Goal: Task Accomplishment & Management: Manage account settings

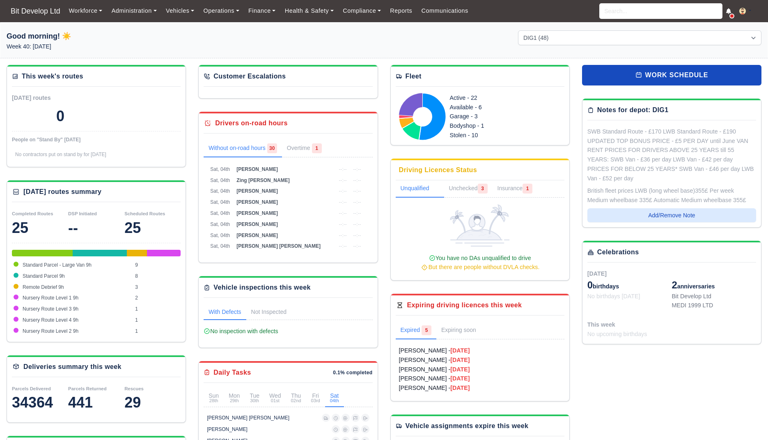
select select "2"
click at [262, 13] on link "Finance" at bounding box center [262, 11] width 37 height 16
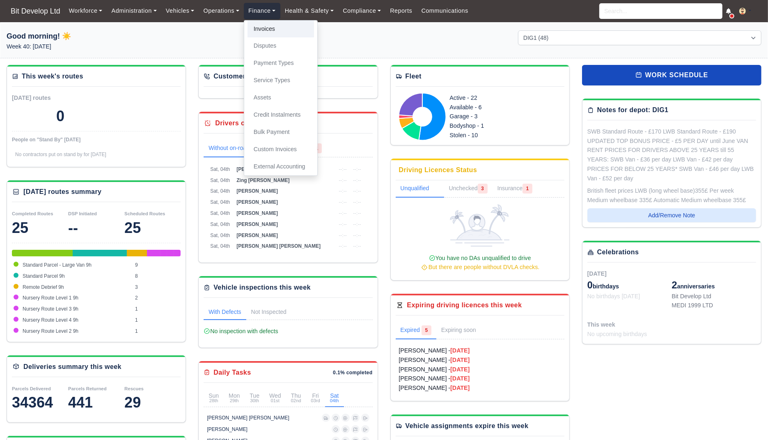
click at [266, 28] on link "Invoices" at bounding box center [281, 29] width 66 height 17
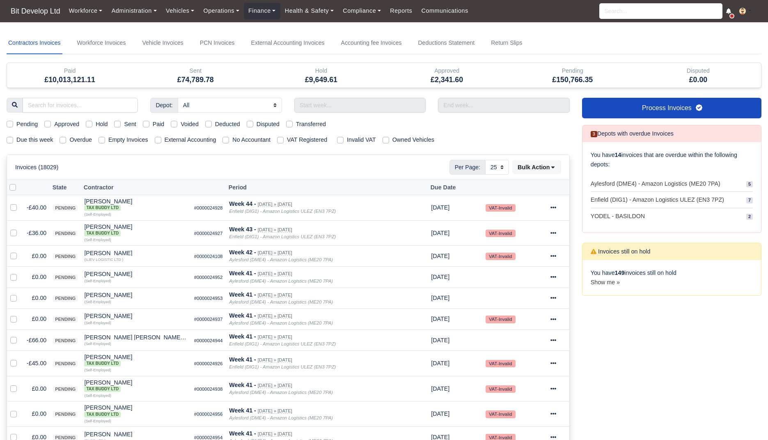
select select "25"
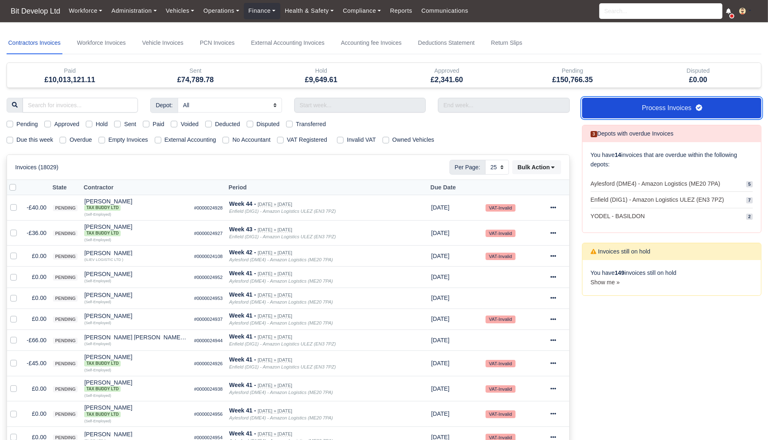
click at [631, 105] on link "Process Invoices" at bounding box center [671, 108] width 179 height 21
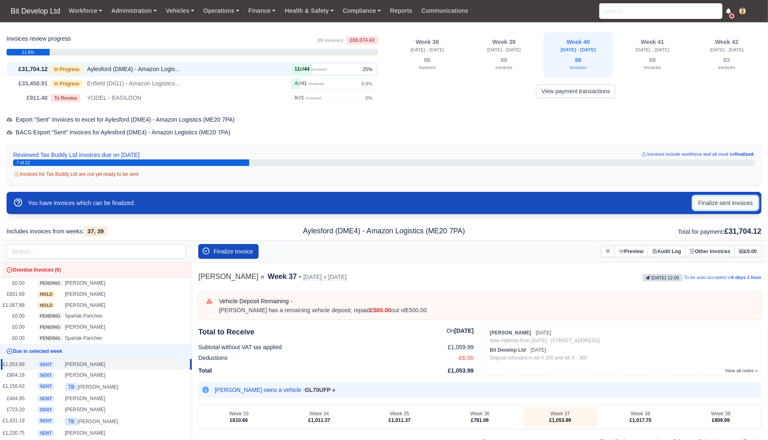
click at [733, 206] on button "Finalize sent invoices" at bounding box center [725, 203] width 65 height 14
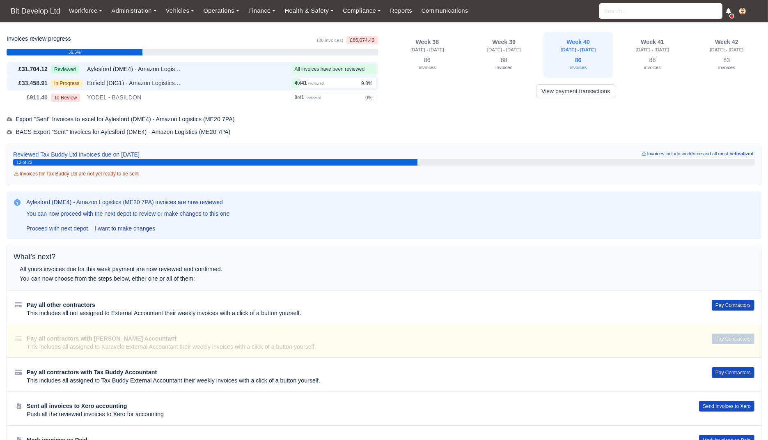
click at [234, 89] on div "£33,458.91 In Progress Enfield (DIG1) - Amazon Logistics ULEZ (EN3 7PZ) 4 41 re…" at bounding box center [192, 83] width 371 height 14
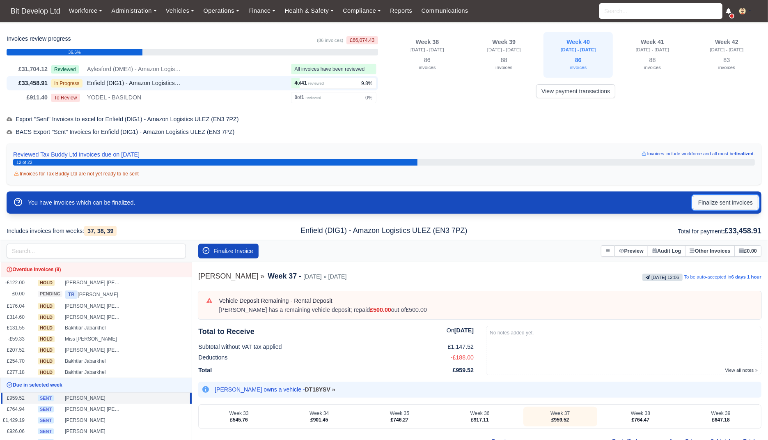
click at [737, 203] on button "Finalize sent invoices" at bounding box center [725, 202] width 65 height 14
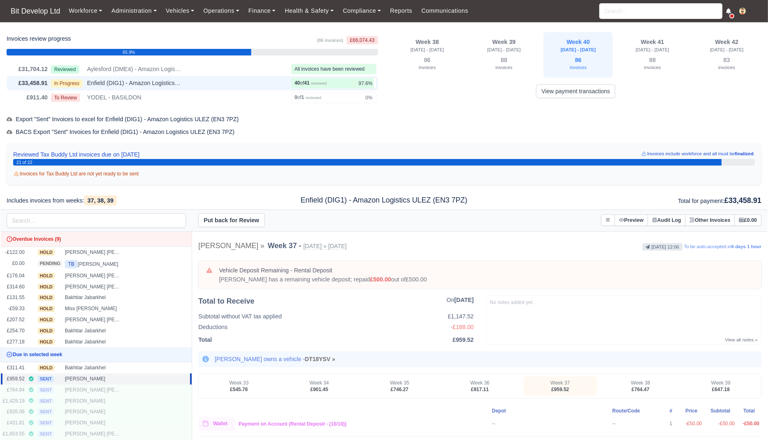
click at [262, 81] on div "In Progress Enfield (DIG1) - Amazon Logistics ULEZ (EN3 7PZ)" at bounding box center [169, 82] width 237 height 9
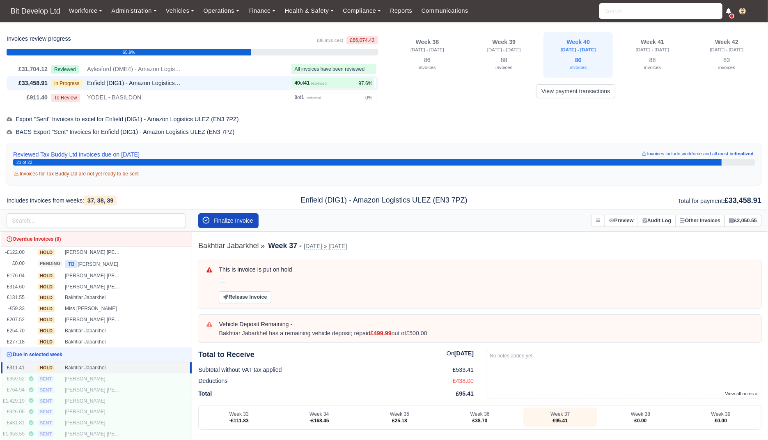
scroll to position [15, 0]
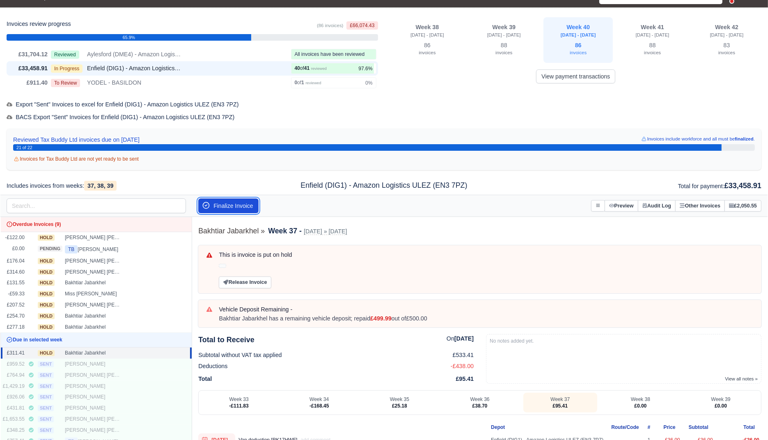
click at [243, 202] on button "Finalize Invoice" at bounding box center [228, 205] width 60 height 15
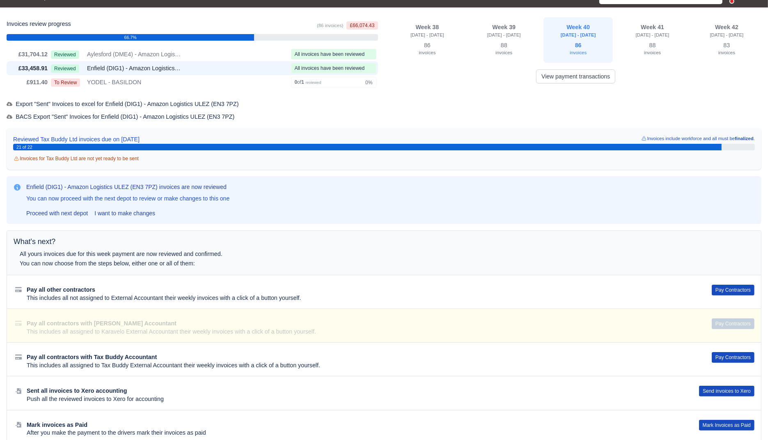
scroll to position [0, 0]
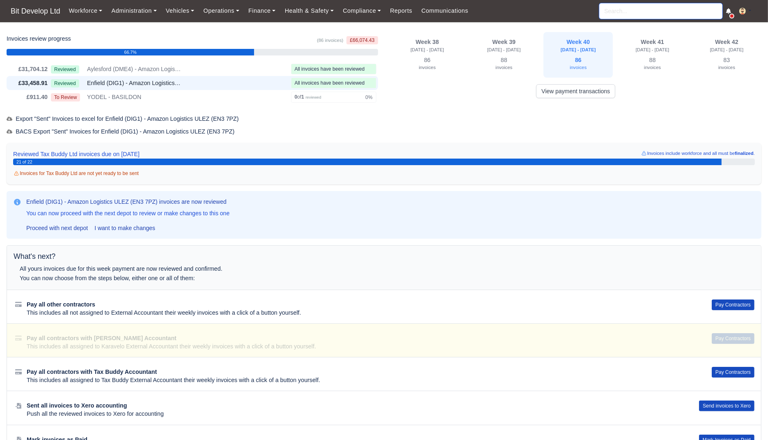
click at [649, 11] on input "search" at bounding box center [660, 11] width 123 height 16
type input "mi"
type input "mikel Demo"
type input "miles"
type input "miles Lascelles Njuki"
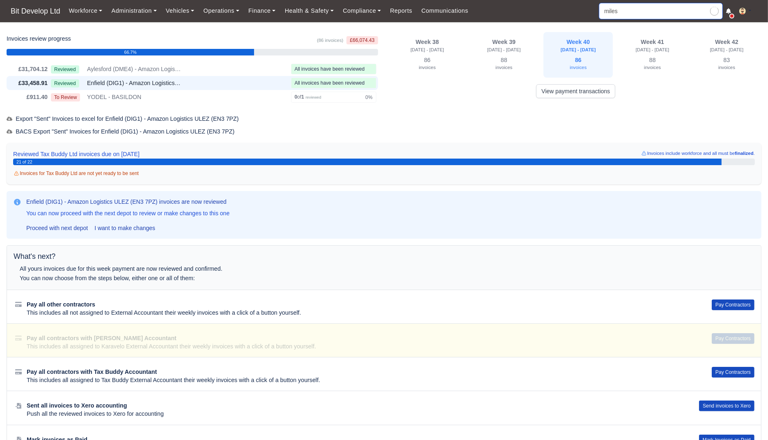
type input "miles"
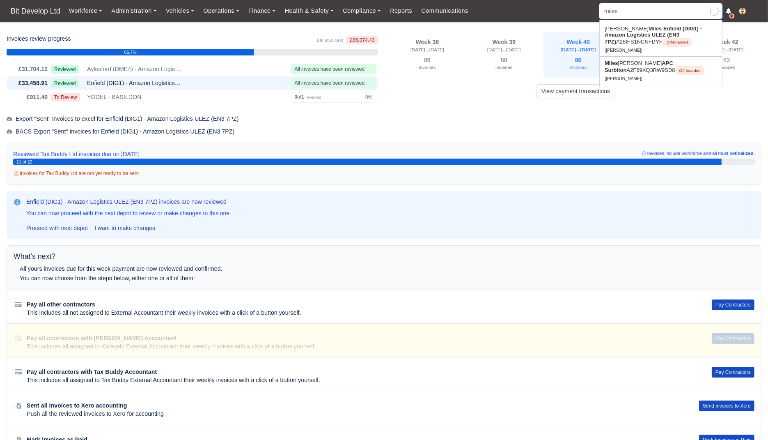
type input "miles Lascelles Njuki"
click at [638, 34] on link "Miles Lascelles Njuki APC Surbiton A2F69XQ3RW9SD8 Off-boarded (Miles Lascelles …" at bounding box center [661, 36] width 122 height 28
type input "Miles Lascelles Njuki"
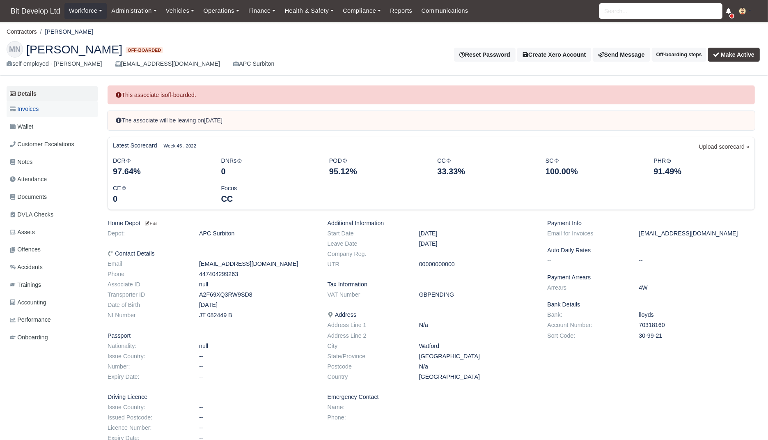
click at [35, 106] on span "Invoices" at bounding box center [24, 108] width 29 height 9
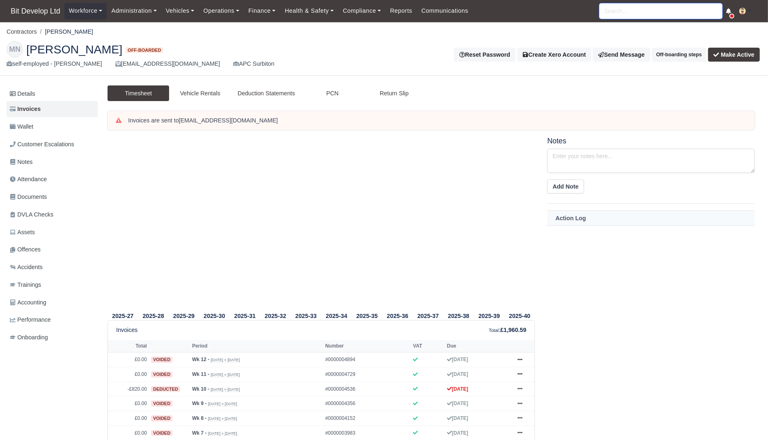
click at [648, 11] on input "search" at bounding box center [660, 11] width 123 height 16
type input "Joshua"
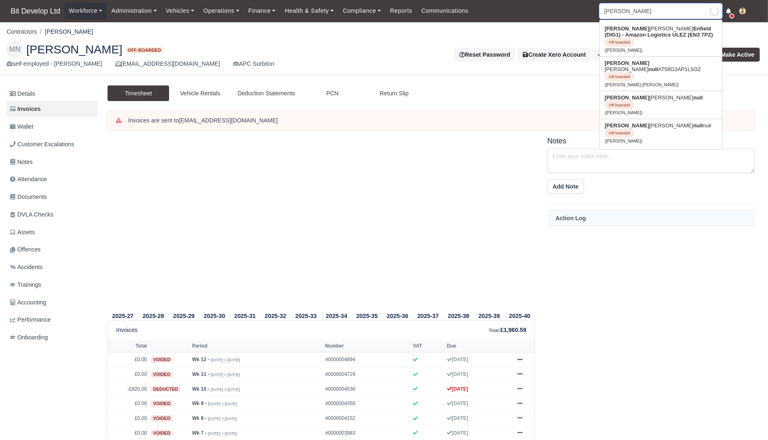
type input "[PERSON_NAME]"
click at [634, 34] on strong "Enfield (DIG1) - Amazon Logistics ULEZ (EN3 7PZ)" at bounding box center [659, 31] width 108 height 12
type input "[PERSON_NAME]"
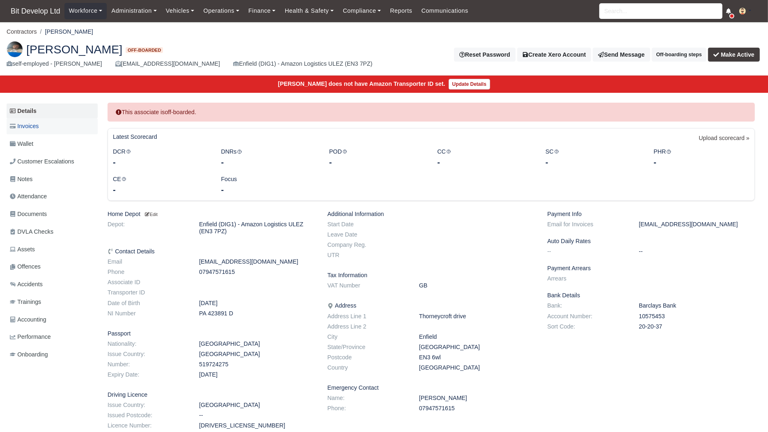
click at [42, 125] on link "Invoices" at bounding box center [52, 126] width 91 height 16
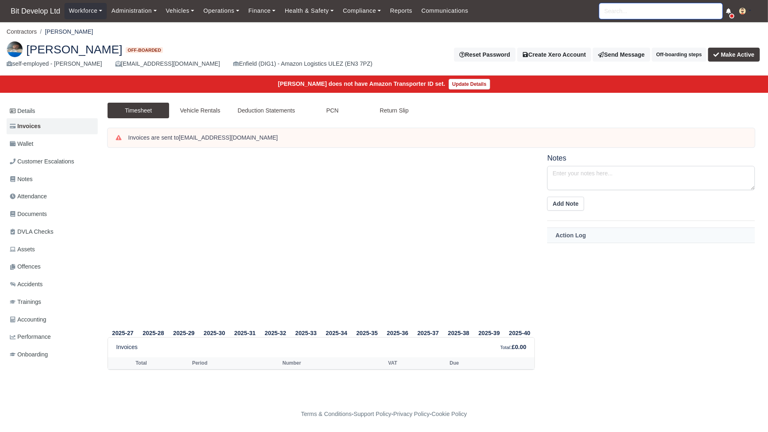
click at [660, 6] on input "search" at bounding box center [660, 11] width 123 height 16
type input "Joshua"
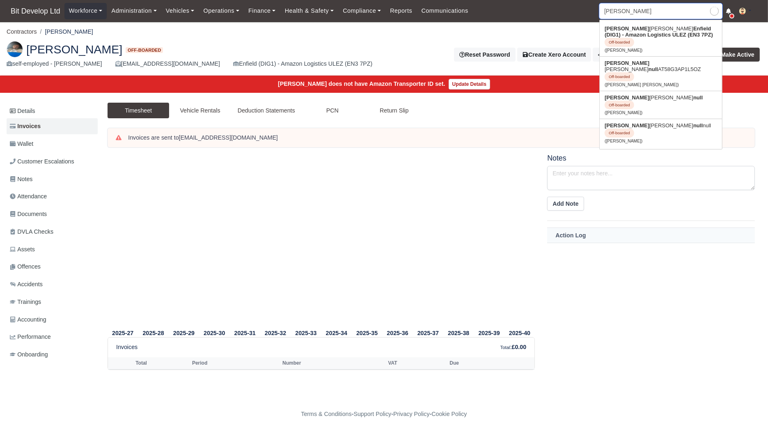
type input "Joshua Giannini"
click at [633, 63] on link "Joshua ISRAEL Bromfield null AT58G3AP1L5OZ Off-boarded (Joshua ISRAEL Bromfield)" at bounding box center [661, 74] width 122 height 34
type input "[PERSON_NAME] [PERSON_NAME]"
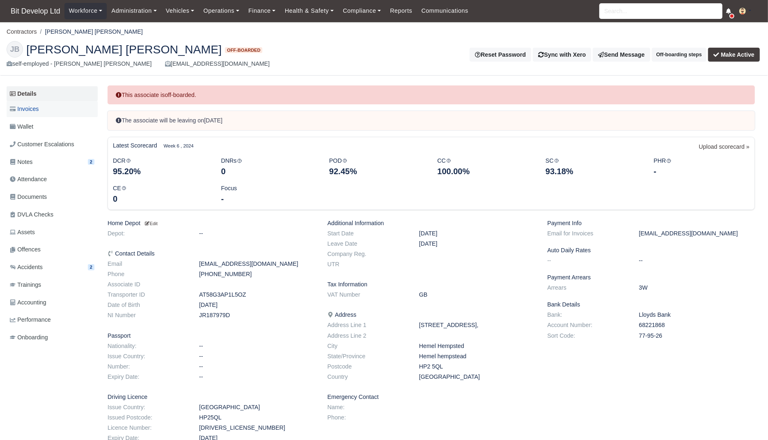
click at [31, 110] on span "Invoices" at bounding box center [24, 108] width 29 height 9
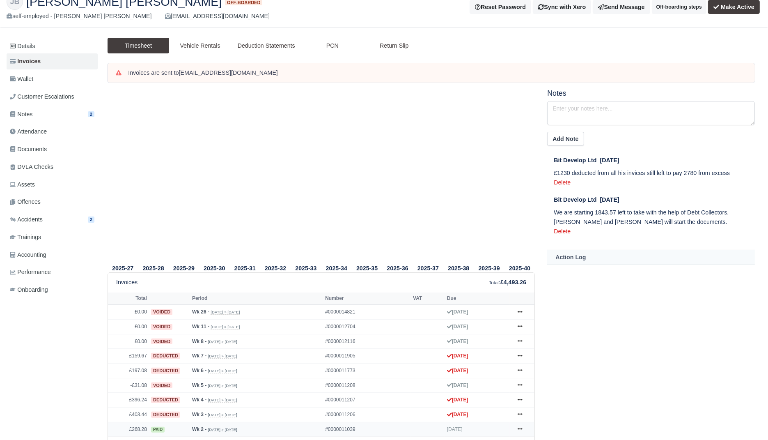
scroll to position [31, 0]
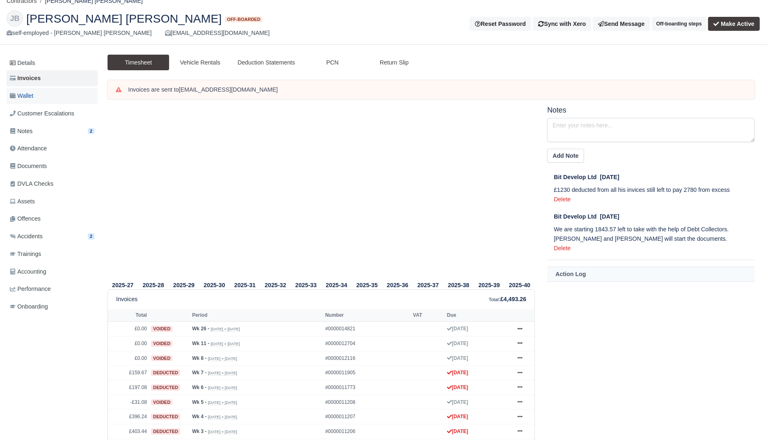
click at [37, 99] on link "Wallet" at bounding box center [52, 96] width 91 height 16
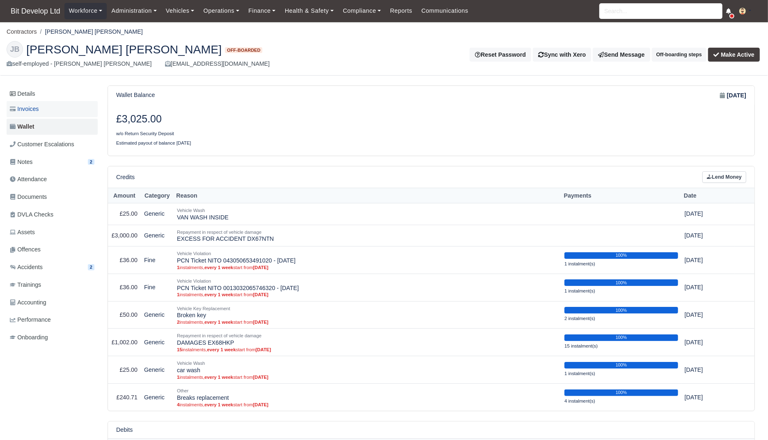
click at [45, 106] on link "Invoices" at bounding box center [52, 109] width 91 height 16
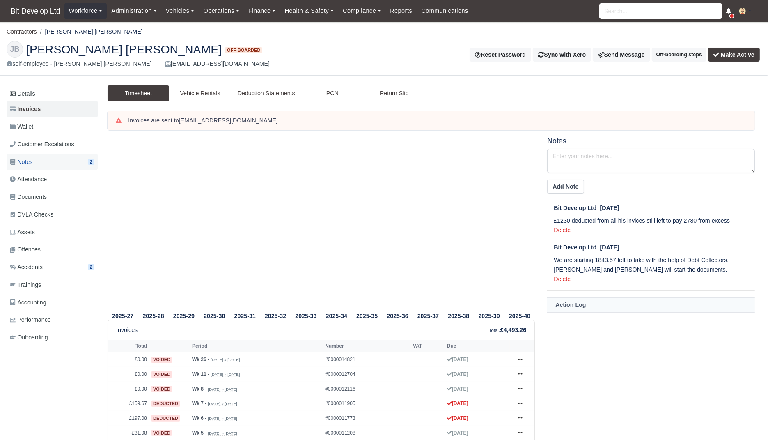
click at [25, 157] on span "Notes" at bounding box center [21, 161] width 23 height 9
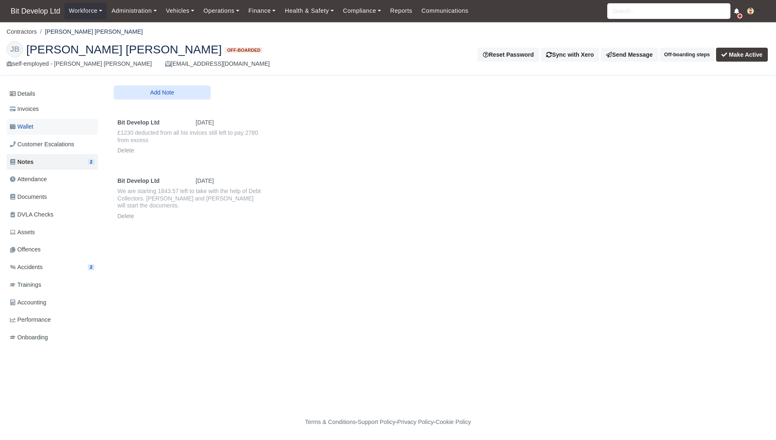
click at [43, 129] on link "Wallet" at bounding box center [52, 127] width 91 height 16
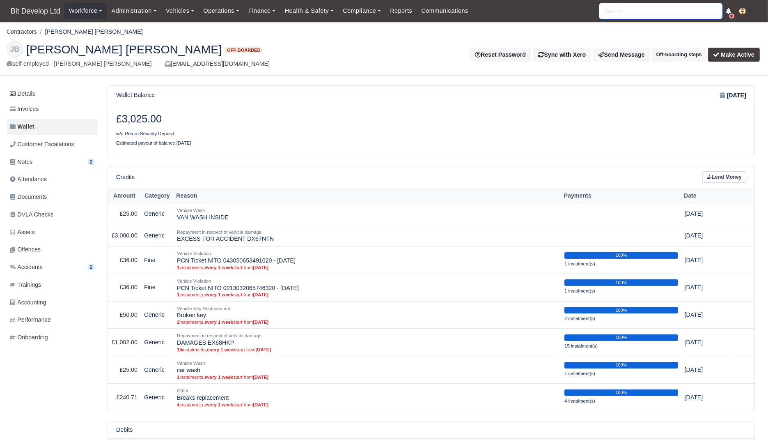
click at [614, 15] on input "search" at bounding box center [660, 11] width 123 height 16
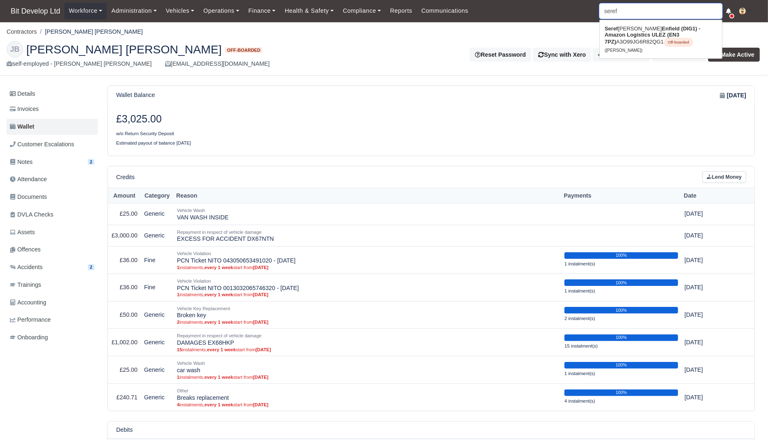
type input "seref"
type input "seref Kara"
click at [616, 31] on strong "Seref" at bounding box center [612, 28] width 14 height 6
type input "[PERSON_NAME]"
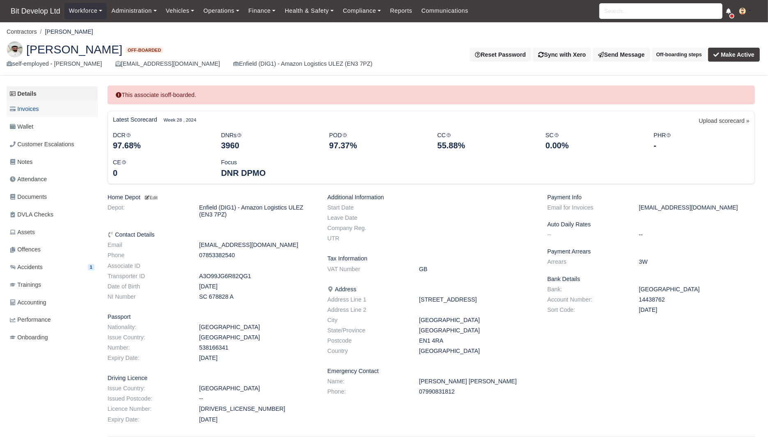
click at [52, 111] on link "Invoices" at bounding box center [52, 109] width 91 height 16
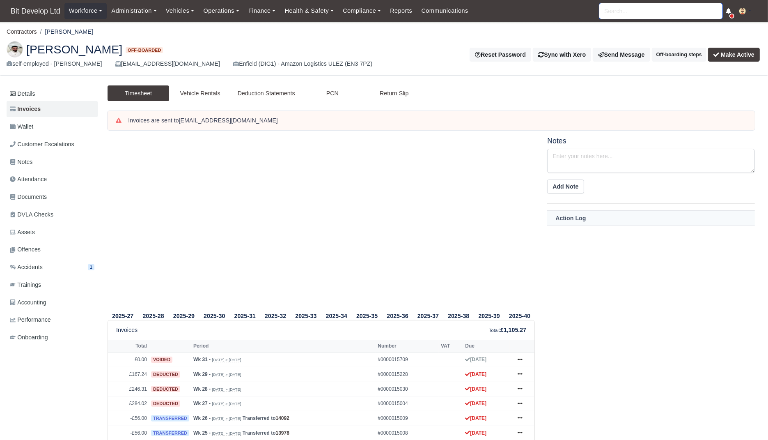
click at [663, 7] on input "search" at bounding box center [660, 11] width 123 height 16
paste input "Sreeang"
type input "Sree"
type input "Sreerag Sukesan Soja"
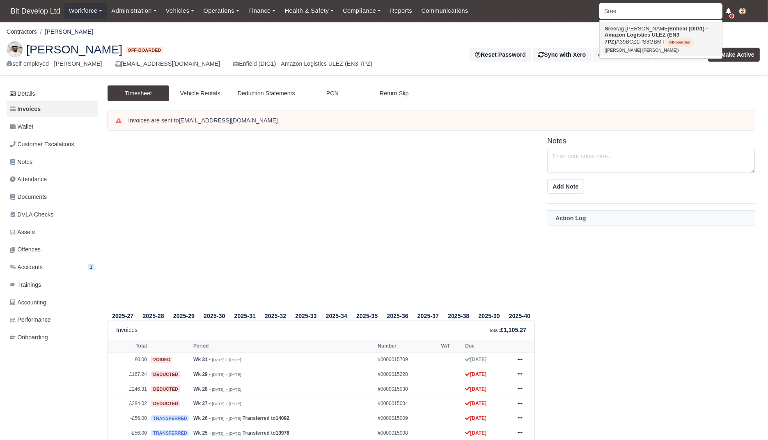
click at [632, 35] on strong "Enfield (DIG1) - Amazon Logistics ULEZ (EN3 7PZ)" at bounding box center [656, 34] width 103 height 19
type input "Sreerag Sukesan Soja"
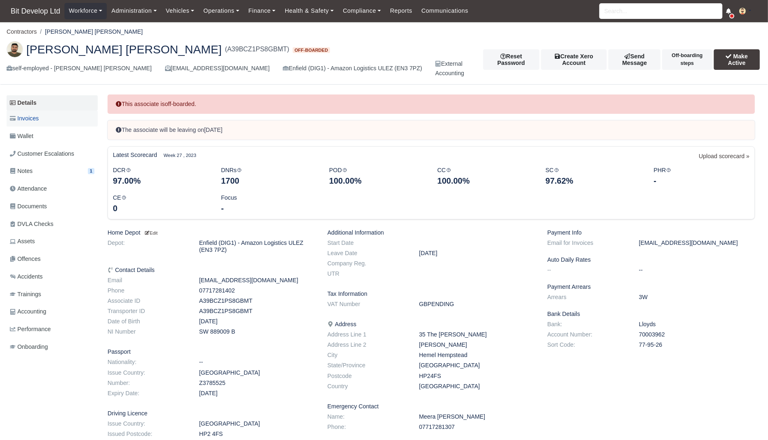
click at [39, 118] on span "Invoices" at bounding box center [24, 118] width 29 height 9
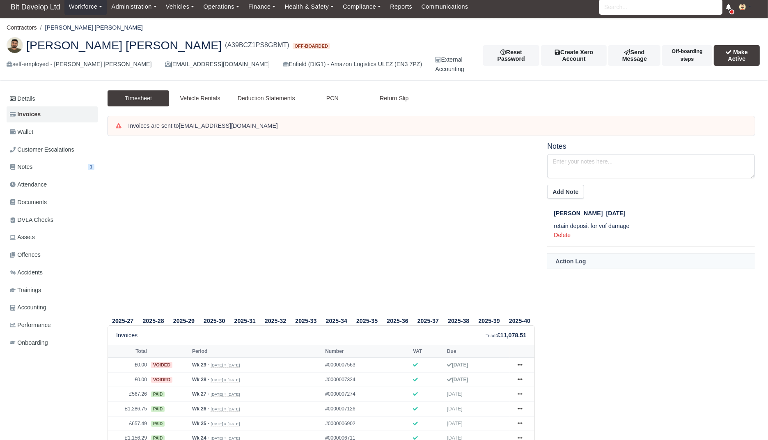
scroll to position [3, 0]
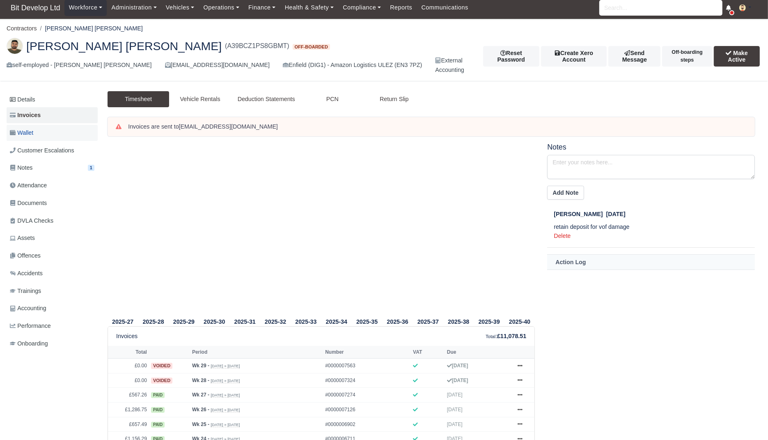
click at [42, 133] on link "Wallet" at bounding box center [52, 133] width 91 height 16
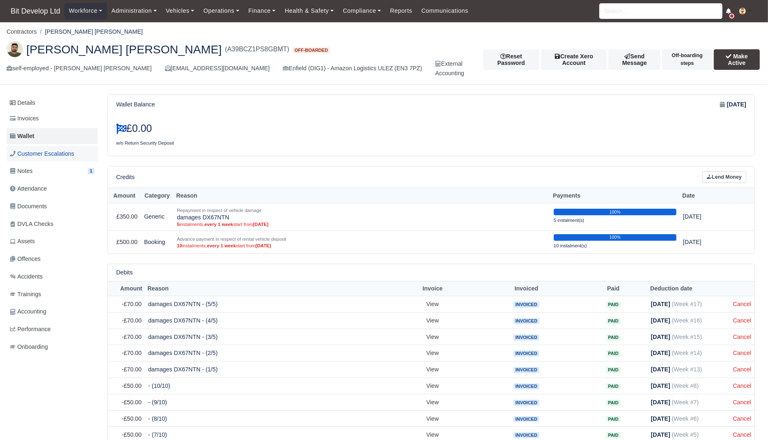
click at [42, 153] on span "Customer Escalations" at bounding box center [42, 153] width 64 height 9
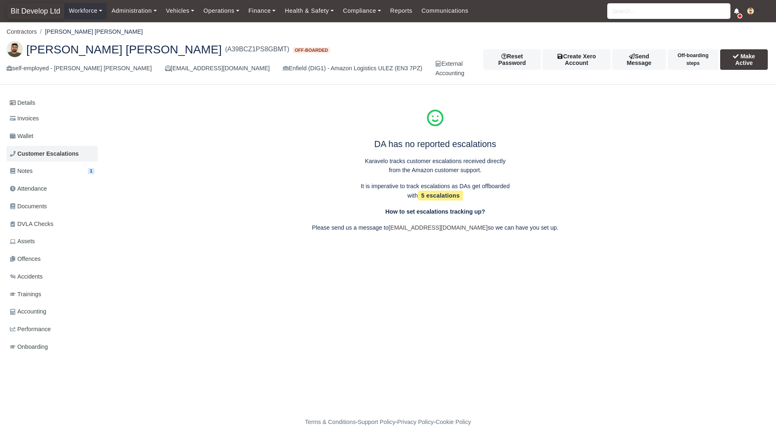
click at [21, 14] on span "Bit Develop Ltd" at bounding box center [36, 11] width 58 height 16
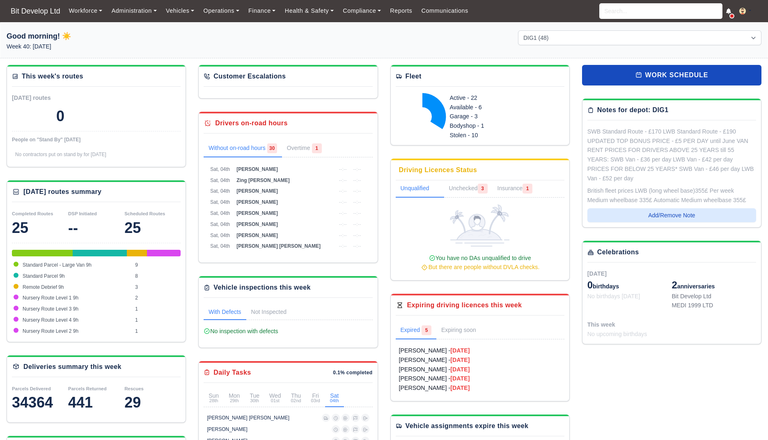
select select "2"
click at [264, 7] on link "Finance" at bounding box center [262, 11] width 37 height 16
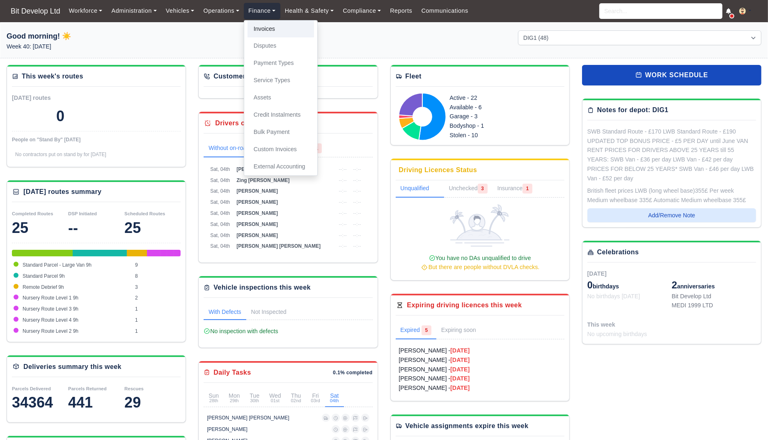
click at [279, 28] on link "Invoices" at bounding box center [281, 29] width 66 height 17
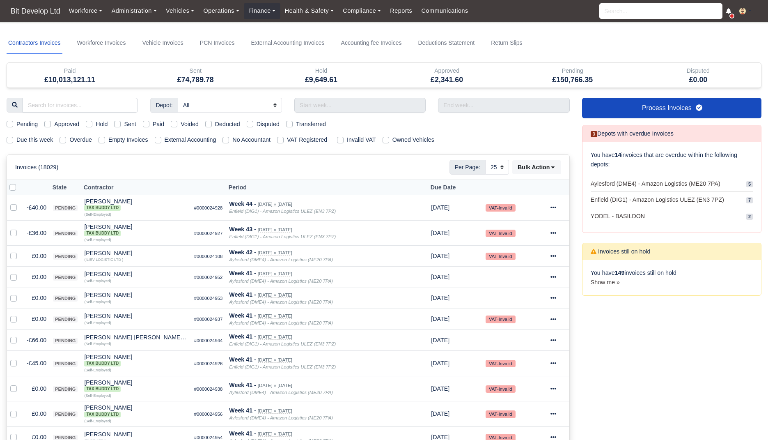
select select "25"
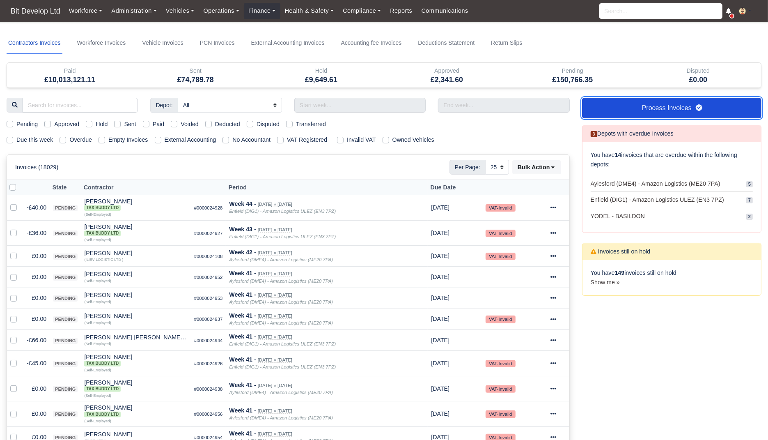
click at [658, 103] on link "Process Invoices" at bounding box center [671, 108] width 179 height 21
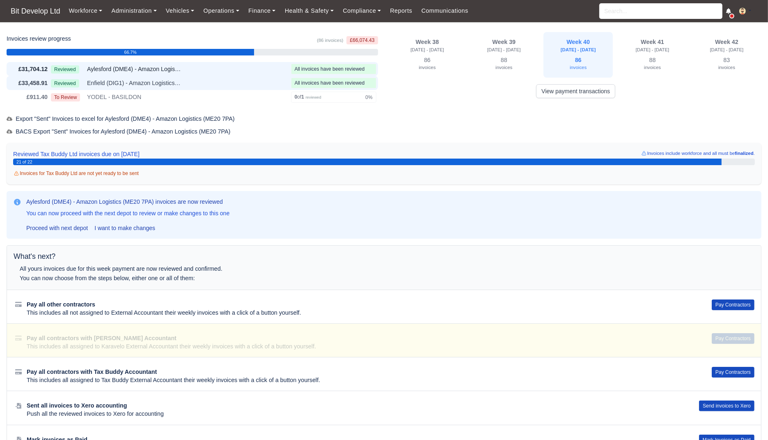
click at [170, 85] on span "Enfield (DIG1) - Amazon Logistics ULEZ (EN3 7PZ)" at bounding box center [134, 82] width 94 height 9
click at [176, 73] on span "Aylesford (DME4) - Amazon Logistics (ME20 7PA)" at bounding box center [134, 68] width 94 height 9
click at [730, 304] on button "Pay Contractors" at bounding box center [733, 304] width 43 height 11
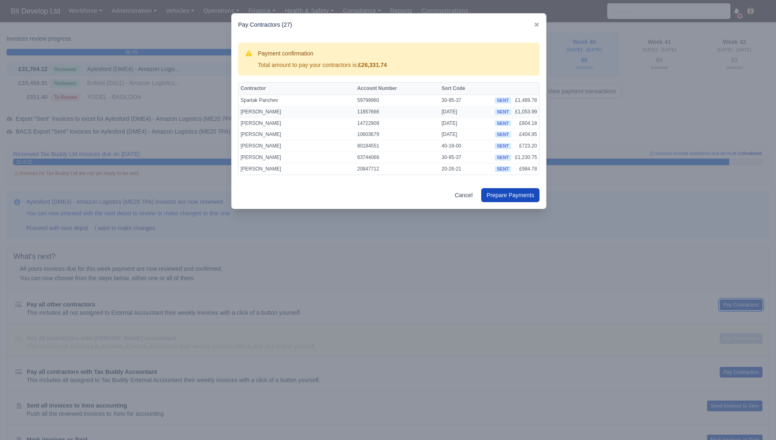
scroll to position [224, 0]
click at [513, 193] on button "Prepare Payments" at bounding box center [510, 195] width 58 height 14
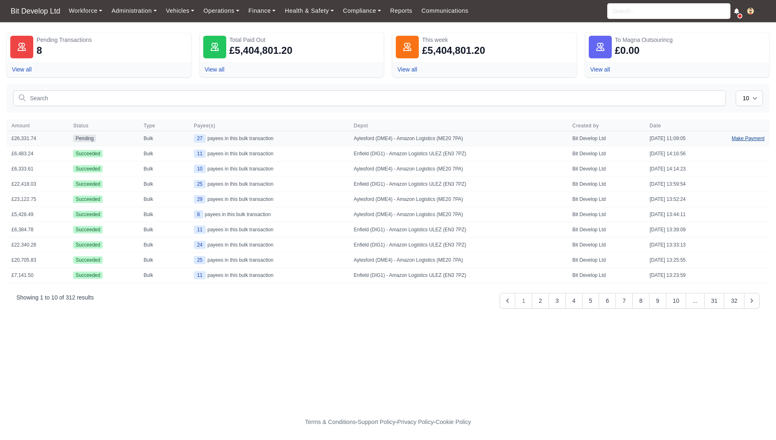
click at [755, 137] on link "Make Payment" at bounding box center [748, 138] width 43 height 15
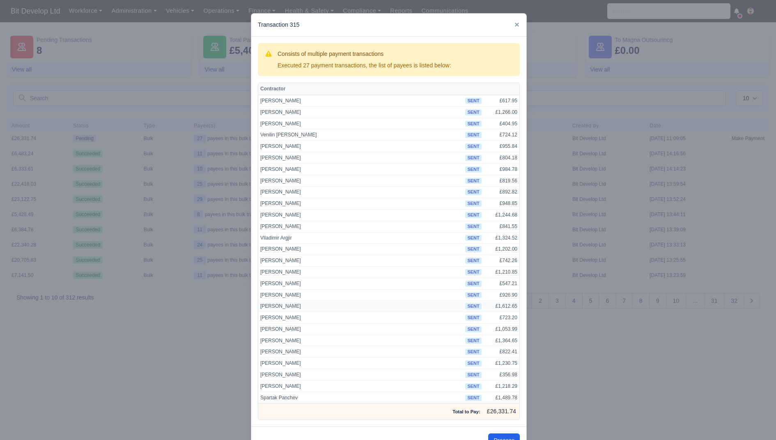
scroll to position [22, 0]
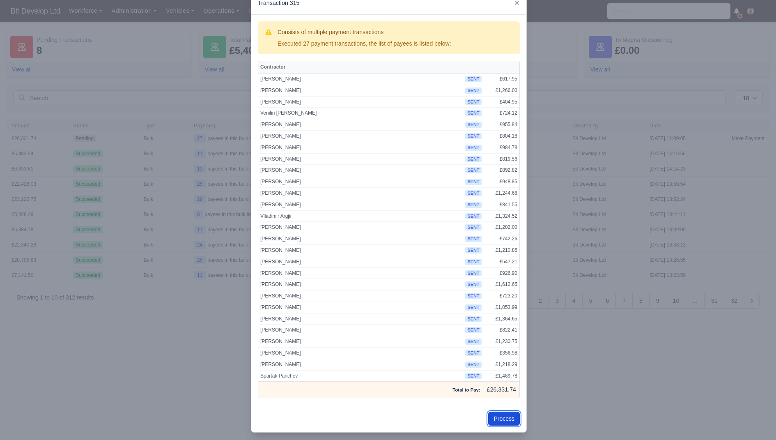
click at [504, 413] on button "Process" at bounding box center [504, 418] width 32 height 14
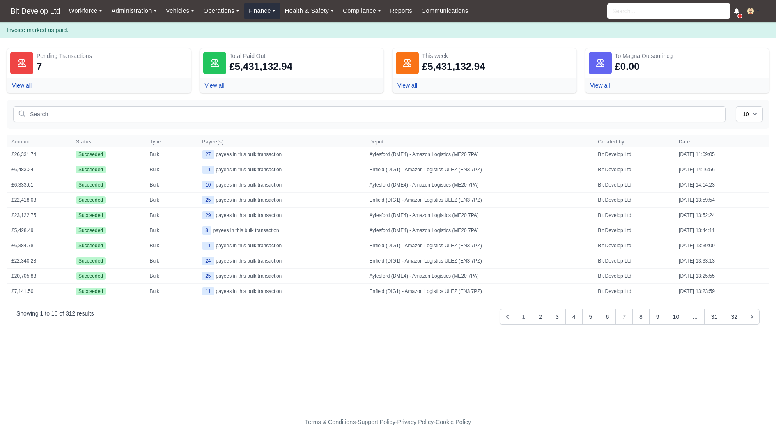
click at [266, 9] on link "Finance" at bounding box center [262, 11] width 37 height 16
click at [275, 28] on link "Invoices" at bounding box center [281, 29] width 66 height 17
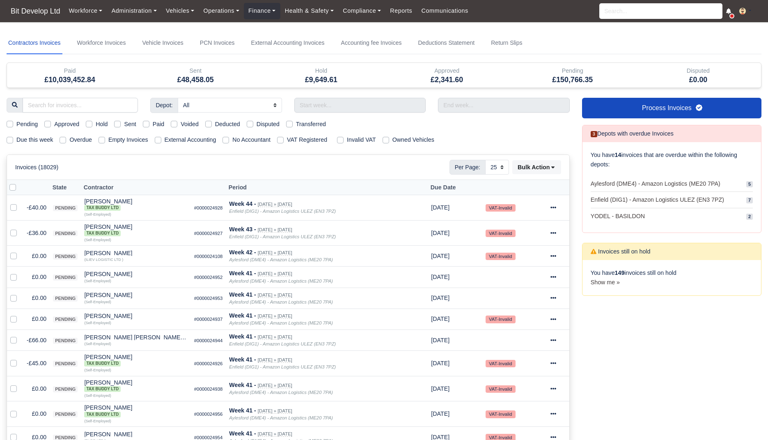
select select "25"
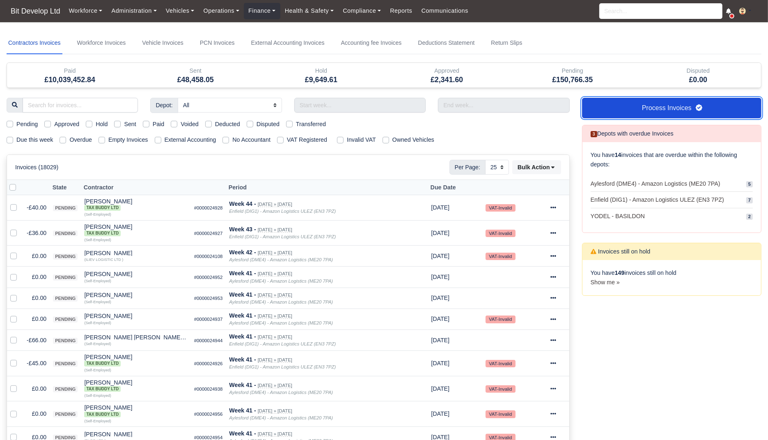
click at [663, 115] on link "Process Invoices" at bounding box center [671, 108] width 179 height 21
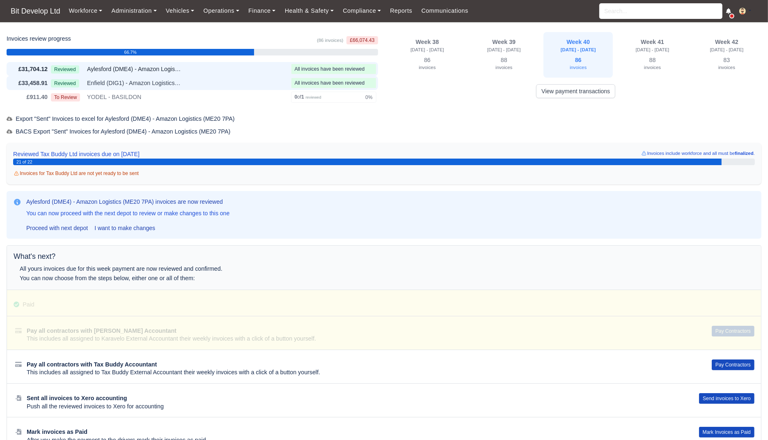
click at [186, 82] on div "Reviewed Enfield (DIG1) - Amazon Logistics ULEZ (EN3 7PZ)" at bounding box center [169, 82] width 237 height 9
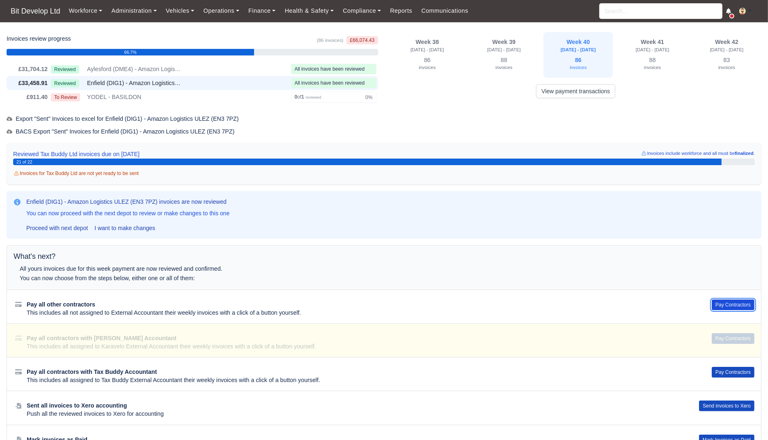
click at [733, 301] on button "Pay Contractors" at bounding box center [733, 304] width 43 height 11
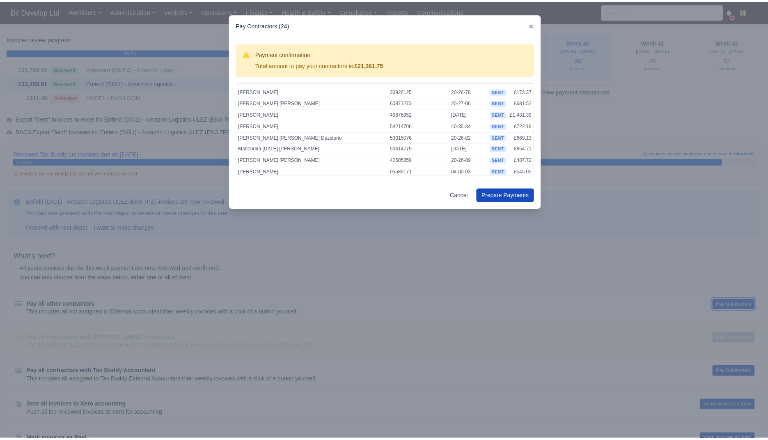
scroll to position [160, 0]
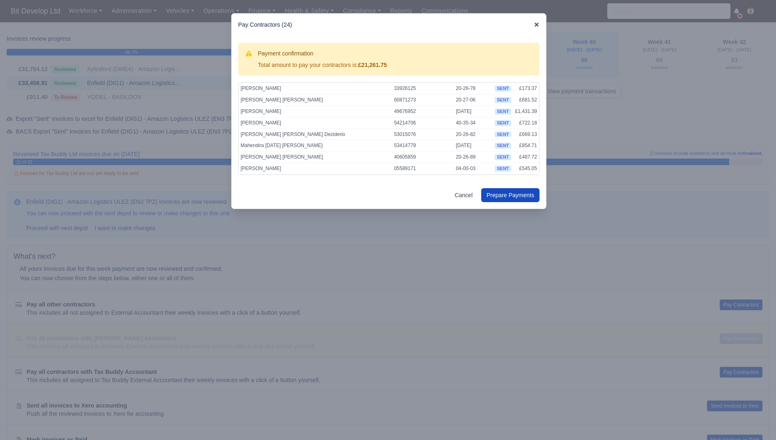
click at [539, 25] on icon at bounding box center [537, 25] width 6 height 6
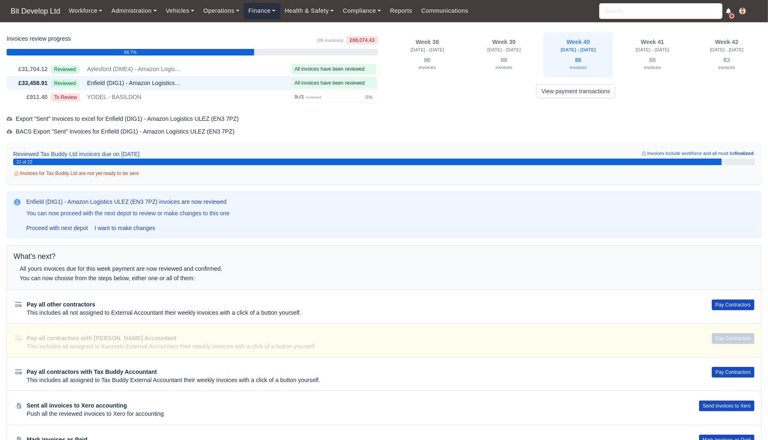
click at [280, 16] on link "Finance" at bounding box center [262, 11] width 37 height 16
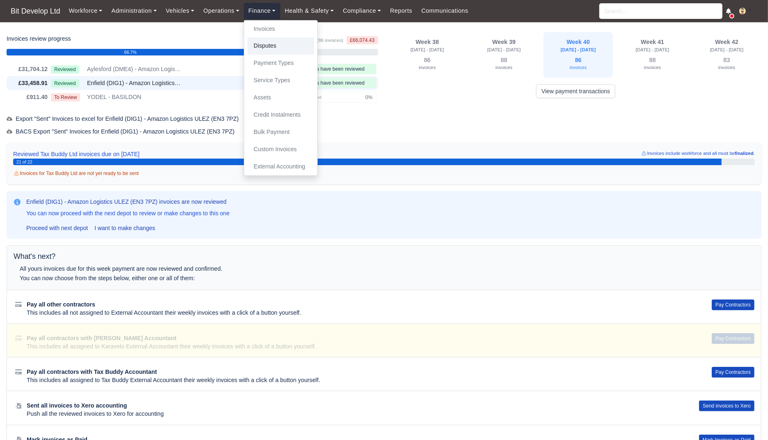
click at [283, 45] on link "Disputes" at bounding box center [281, 45] width 66 height 17
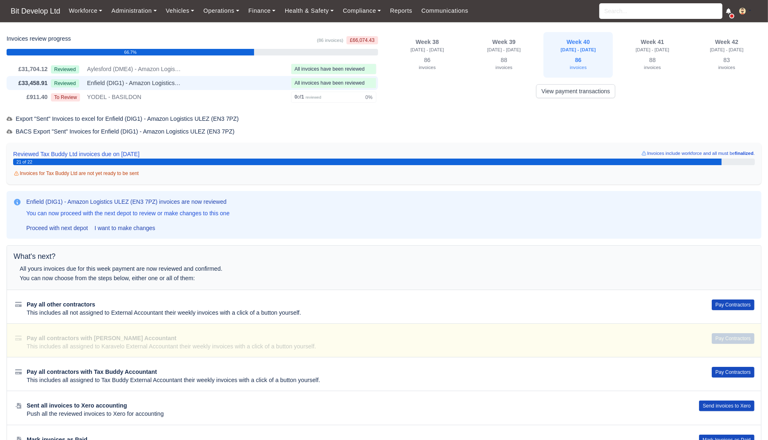
click at [244, 86] on div "Reviewed Enfield (DIG1) - Amazon Logistics ULEZ (EN3 7PZ)" at bounding box center [169, 82] width 237 height 9
click at [727, 302] on button "Pay Contractors" at bounding box center [733, 304] width 43 height 11
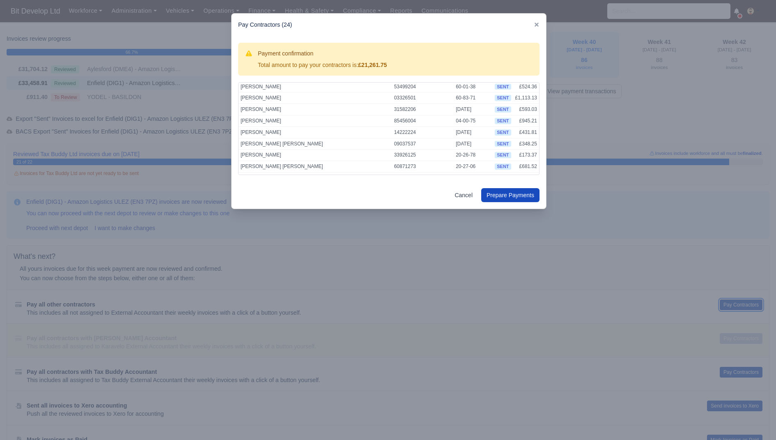
scroll to position [190, 0]
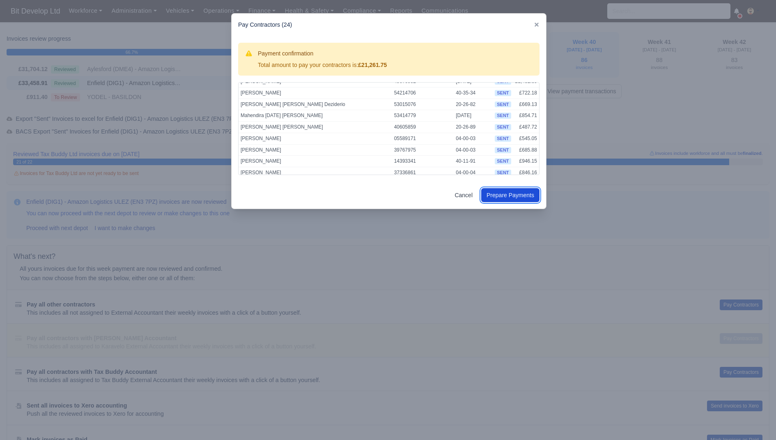
click at [514, 195] on button "Prepare Payments" at bounding box center [510, 195] width 58 height 14
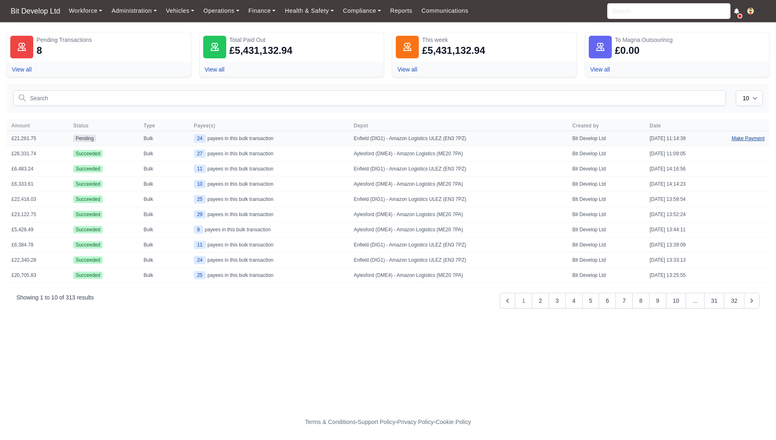
click at [755, 138] on link "Make Payment" at bounding box center [748, 138] width 43 height 15
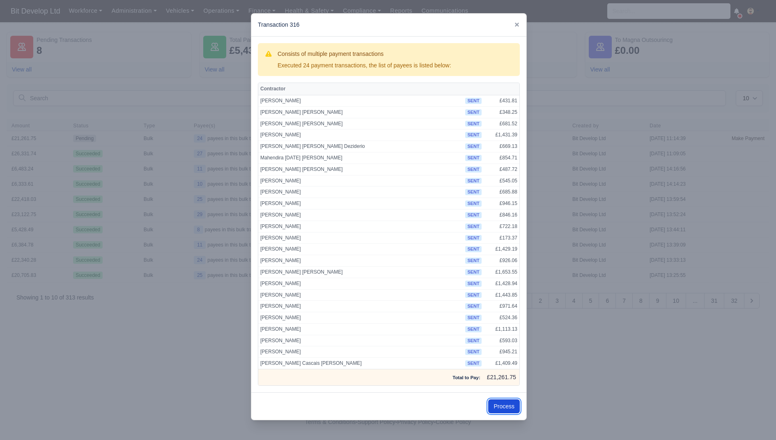
click at [510, 399] on button "Process" at bounding box center [504, 406] width 32 height 14
